Goal: Task Accomplishment & Management: Complete application form

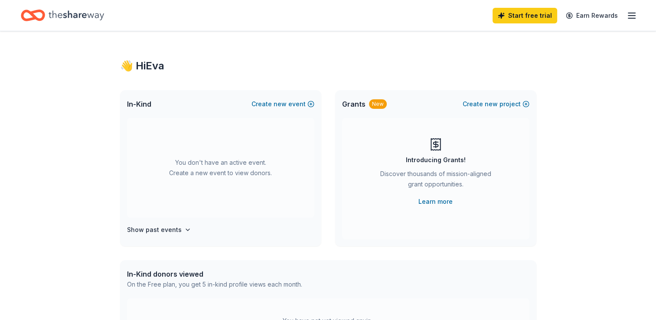
click at [629, 13] on icon "button" at bounding box center [631, 15] width 10 height 10
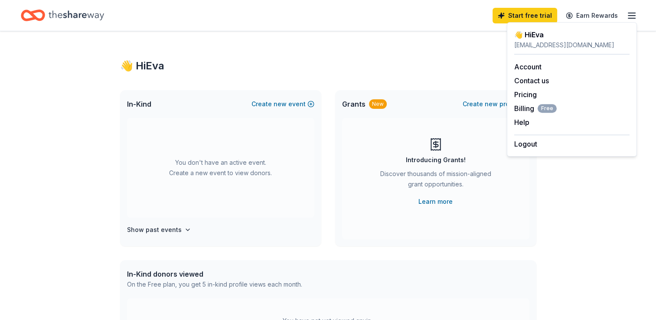
click at [465, 57] on div "👋 Hi [PERSON_NAME] In-Kind Create new event You don't have an active event. Cre…" at bounding box center [328, 284] width 444 height 506
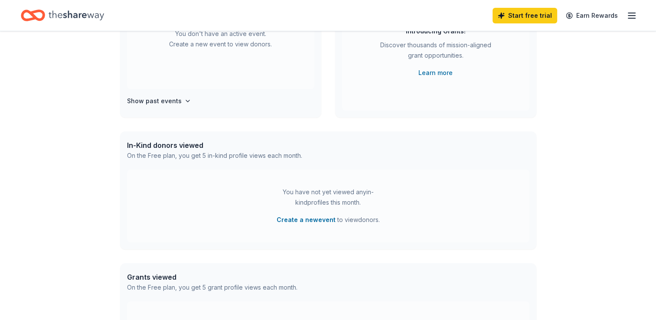
scroll to position [127, 0]
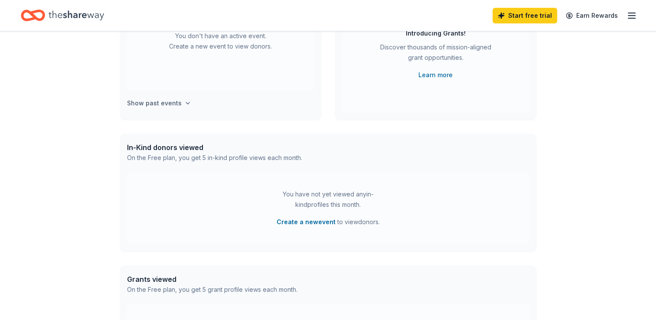
click at [184, 104] on icon "button" at bounding box center [187, 103] width 7 height 7
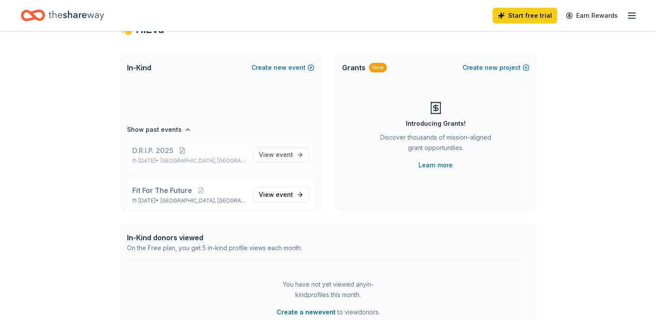
scroll to position [64, 0]
click at [276, 154] on span "event" at bounding box center [284, 153] width 17 height 7
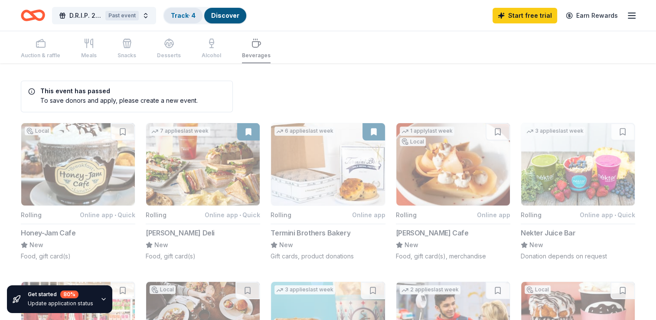
click at [185, 14] on link "Track · 4" at bounding box center [183, 15] width 25 height 7
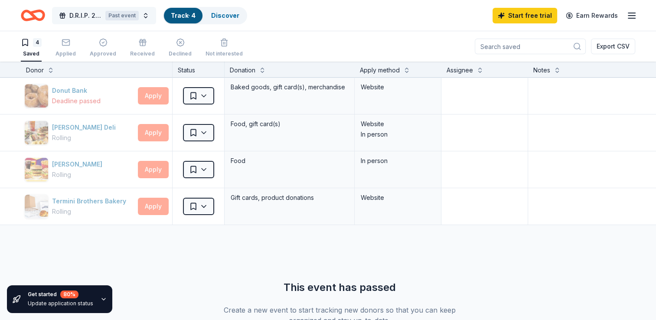
click at [118, 13] on div "Past event" at bounding box center [121, 16] width 33 height 10
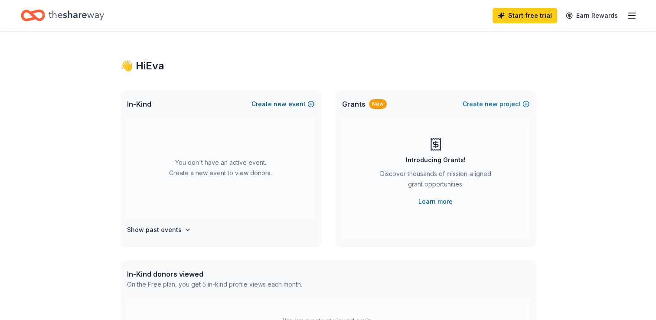
click at [311, 103] on button "Create new event" at bounding box center [282, 104] width 63 height 10
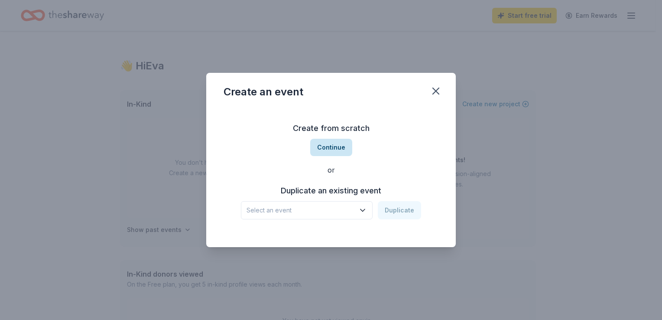
click at [327, 150] on button "Continue" at bounding box center [331, 147] width 42 height 17
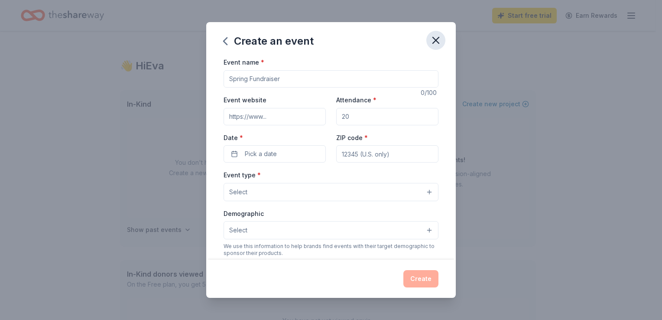
click at [437, 39] on icon "button" at bounding box center [436, 40] width 12 height 12
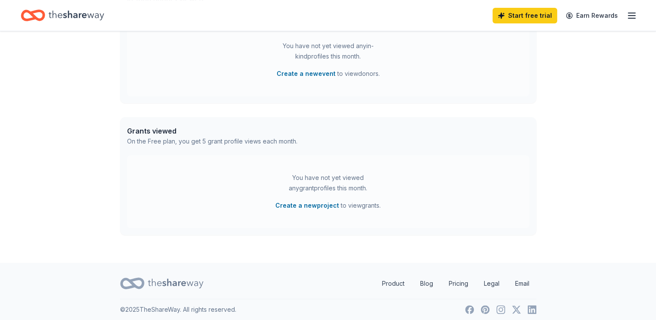
scroll to position [280, 0]
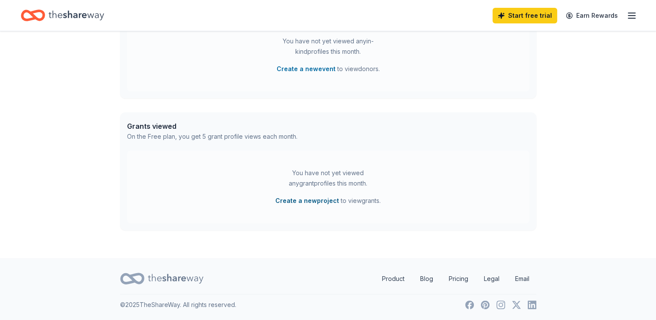
click at [298, 201] on button "Create a new project" at bounding box center [307, 201] width 64 height 10
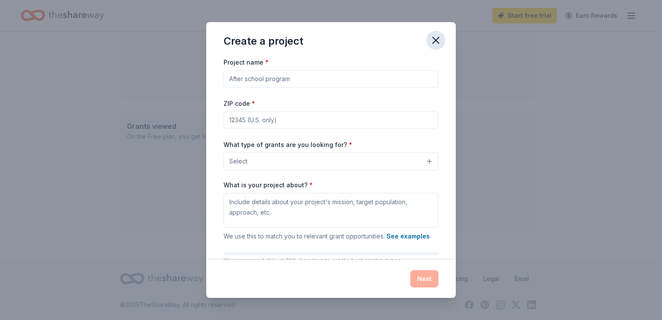
click at [437, 40] on icon "button" at bounding box center [436, 40] width 12 height 12
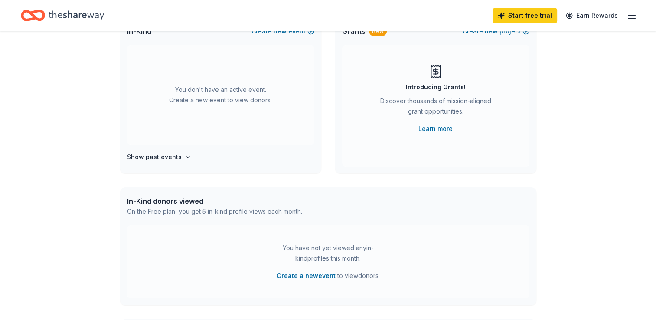
scroll to position [0, 0]
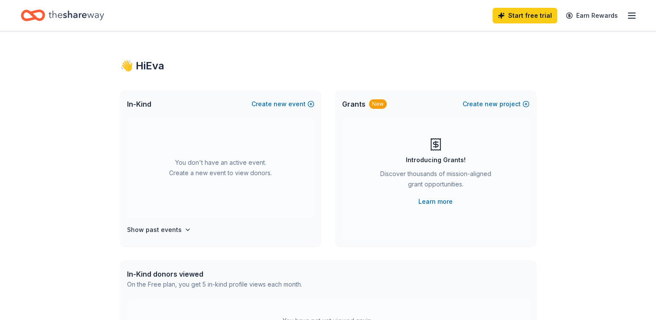
click at [433, 147] on icon at bounding box center [436, 144] width 14 height 14
click at [432, 203] on link "Learn more" at bounding box center [435, 201] width 34 height 10
